Goal: Use online tool/utility: Utilize a website feature to perform a specific function

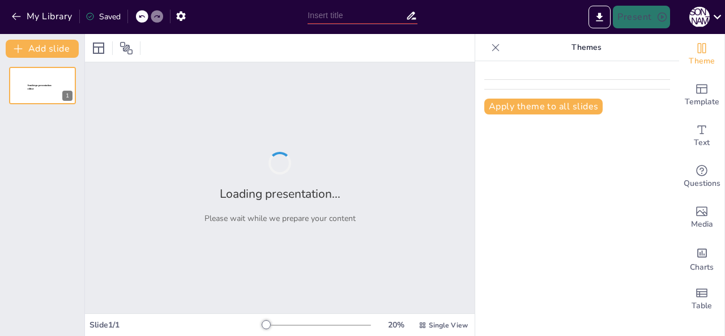
type input "Project Goldrush: Transforming the Digital Landscape of Kenyan Athletics"
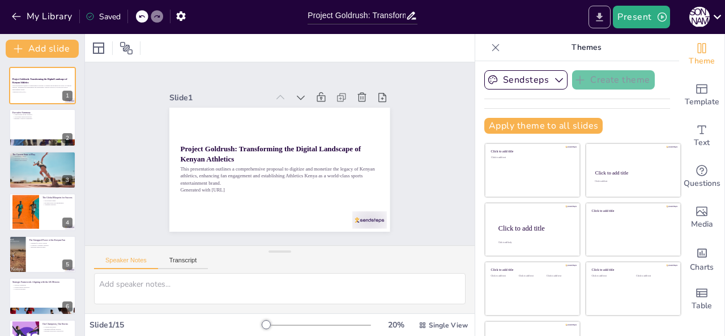
click at [593, 15] on button "Export to PowerPoint" at bounding box center [599, 17] width 22 height 23
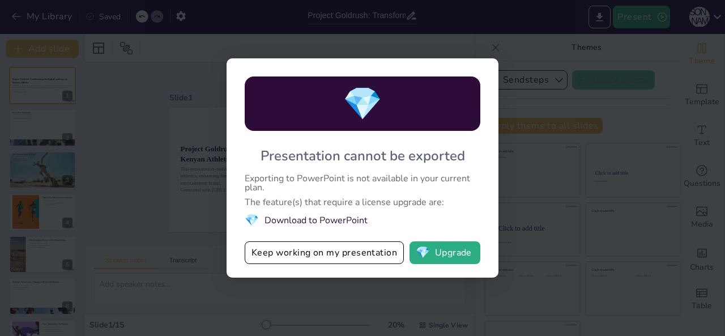
click at [341, 221] on li "💎 Download to PowerPoint" at bounding box center [362, 219] width 235 height 15
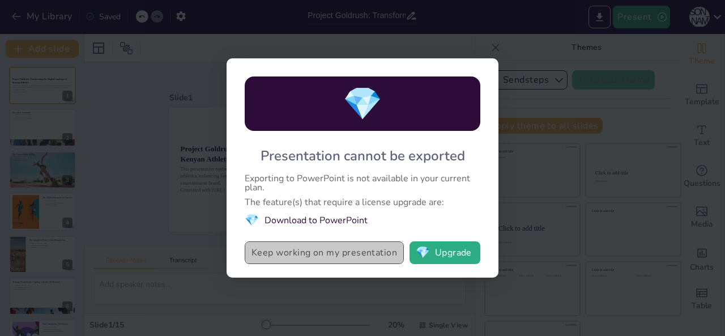
click at [328, 252] on button "Keep working on my presentation" at bounding box center [324, 252] width 159 height 23
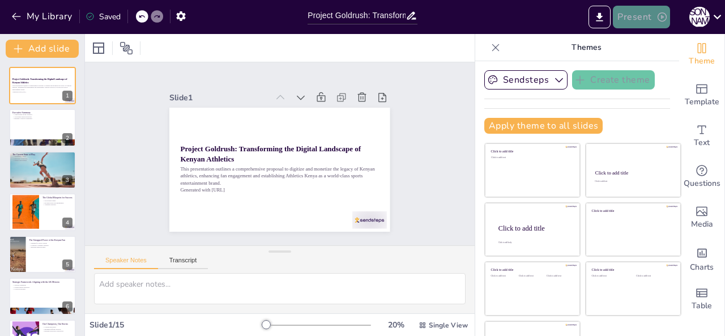
click at [638, 23] on button "Present" at bounding box center [641, 17] width 57 height 23
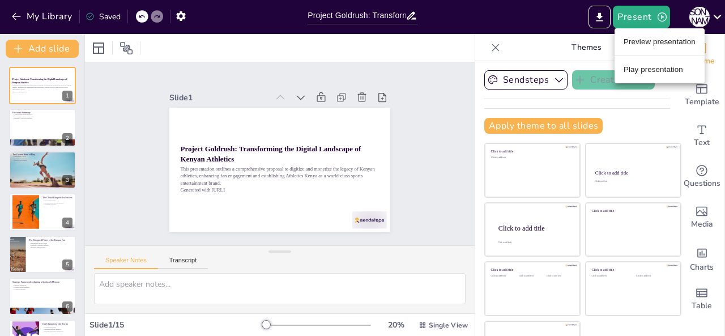
click at [602, 20] on div at bounding box center [362, 168] width 725 height 336
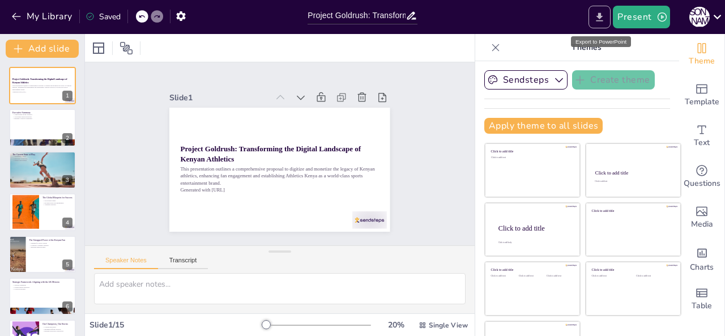
click at [601, 20] on icon "Export to PowerPoint" at bounding box center [599, 16] width 7 height 8
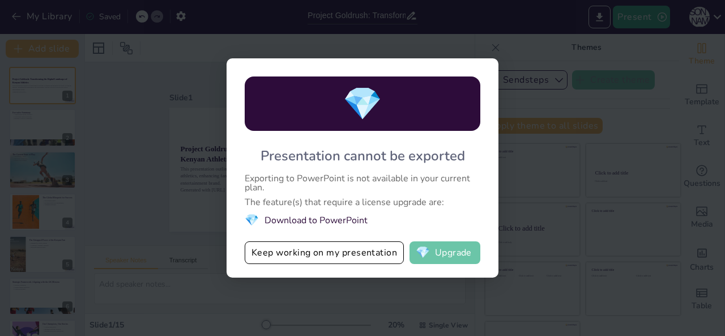
click at [446, 250] on button "💎 Upgrade" at bounding box center [444, 252] width 71 height 23
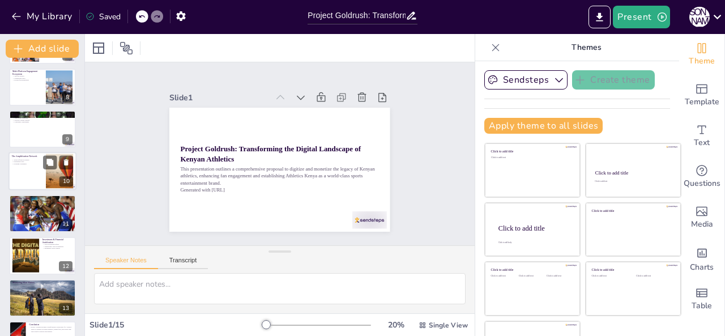
scroll to position [302, 0]
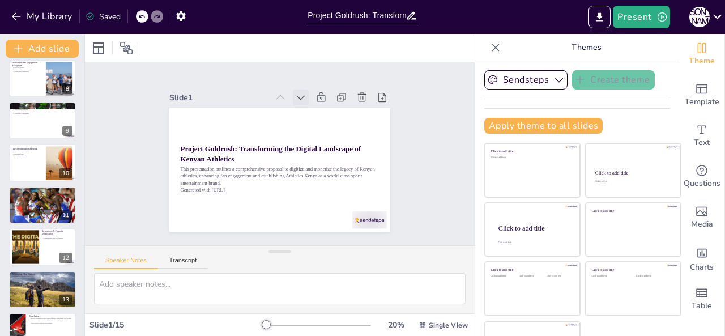
click at [320, 183] on icon at bounding box center [327, 190] width 14 height 14
click at [245, 189] on icon at bounding box center [237, 196] width 15 height 15
click at [641, 20] on button "Present" at bounding box center [641, 17] width 57 height 23
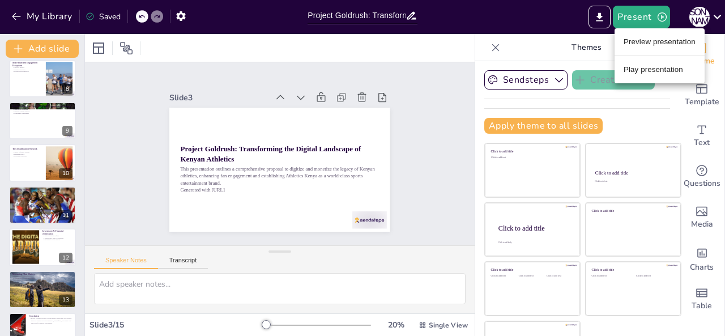
click at [637, 38] on li "Preview presentation" at bounding box center [659, 42] width 90 height 18
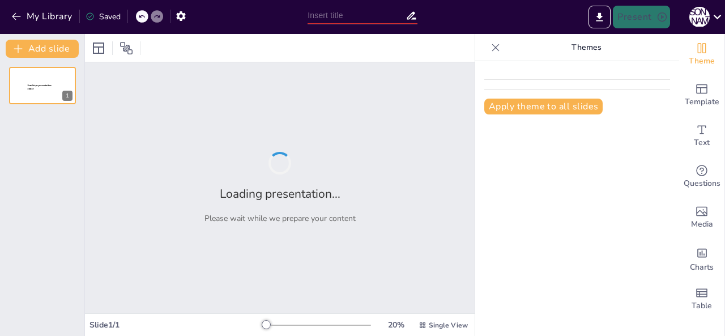
type input "Project Goldrush: Transforming the Digital Landscape of Kenyan Athletics"
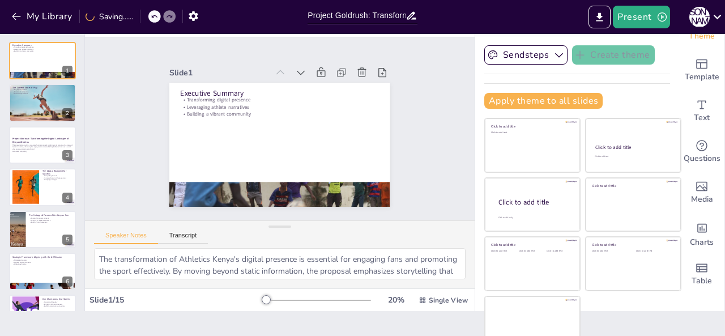
scroll to position [36, 0]
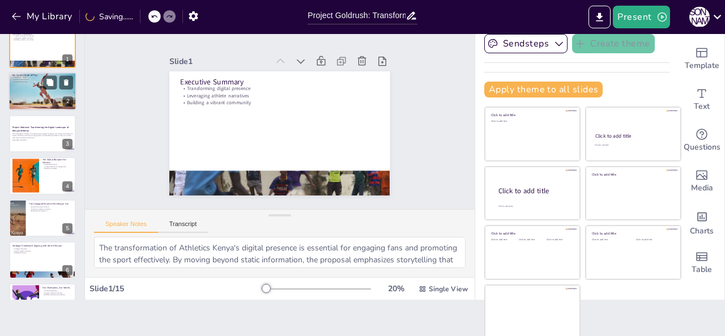
click at [29, 84] on div at bounding box center [42, 91] width 68 height 40
type textarea "The engagement deficit highlights the need for a more interactive and relatable…"
